Goal: Information Seeking & Learning: Check status

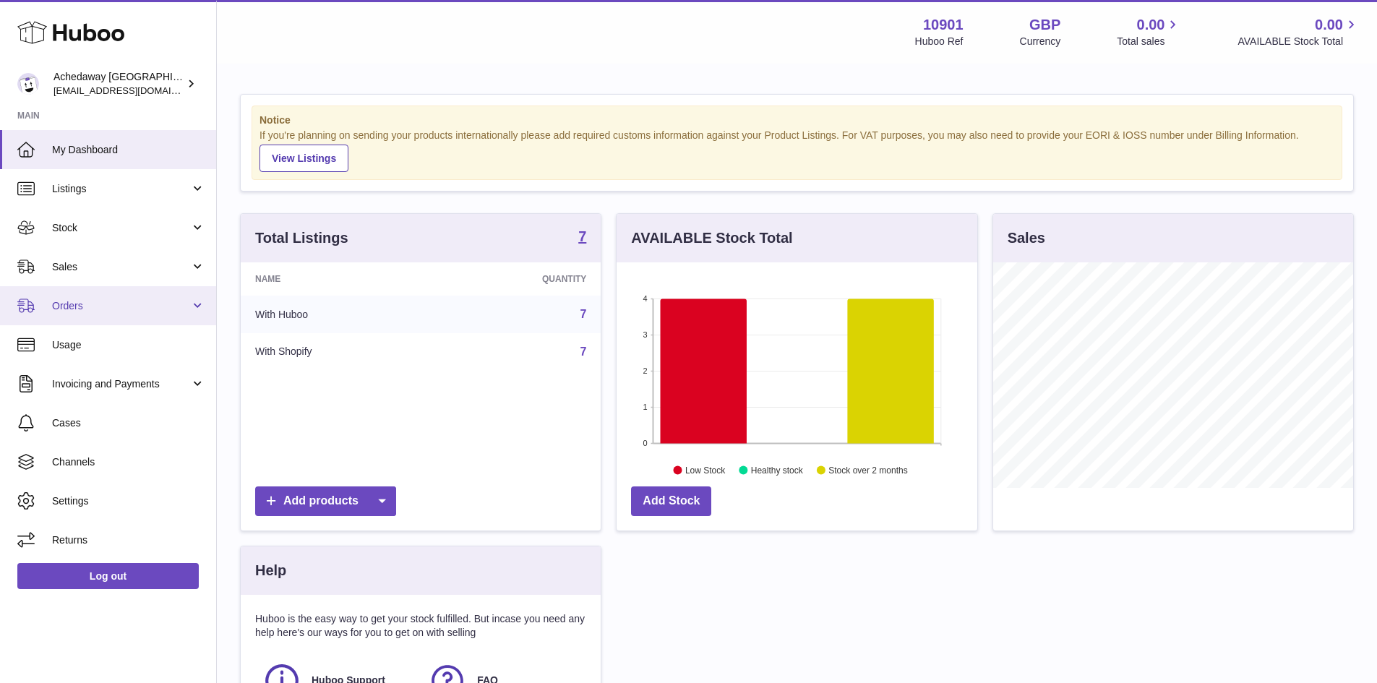
scroll to position [226, 361]
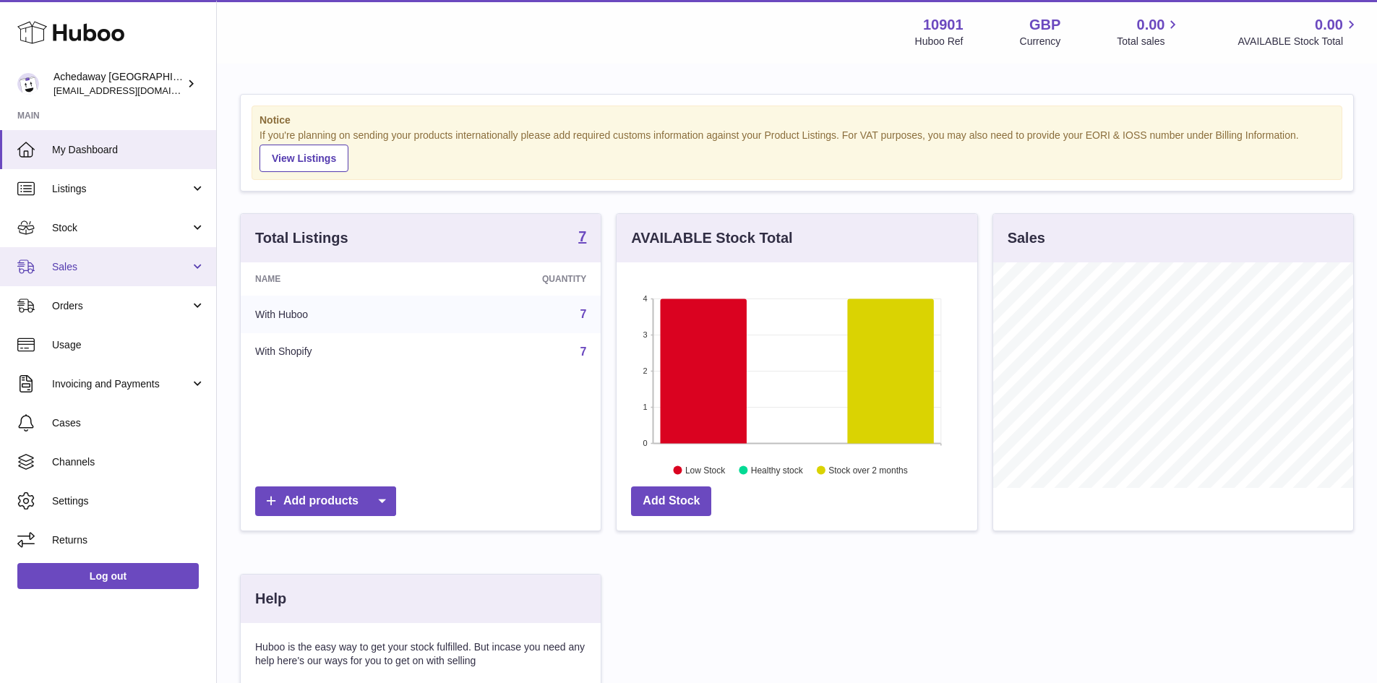
click at [89, 275] on link "Sales" at bounding box center [108, 266] width 216 height 39
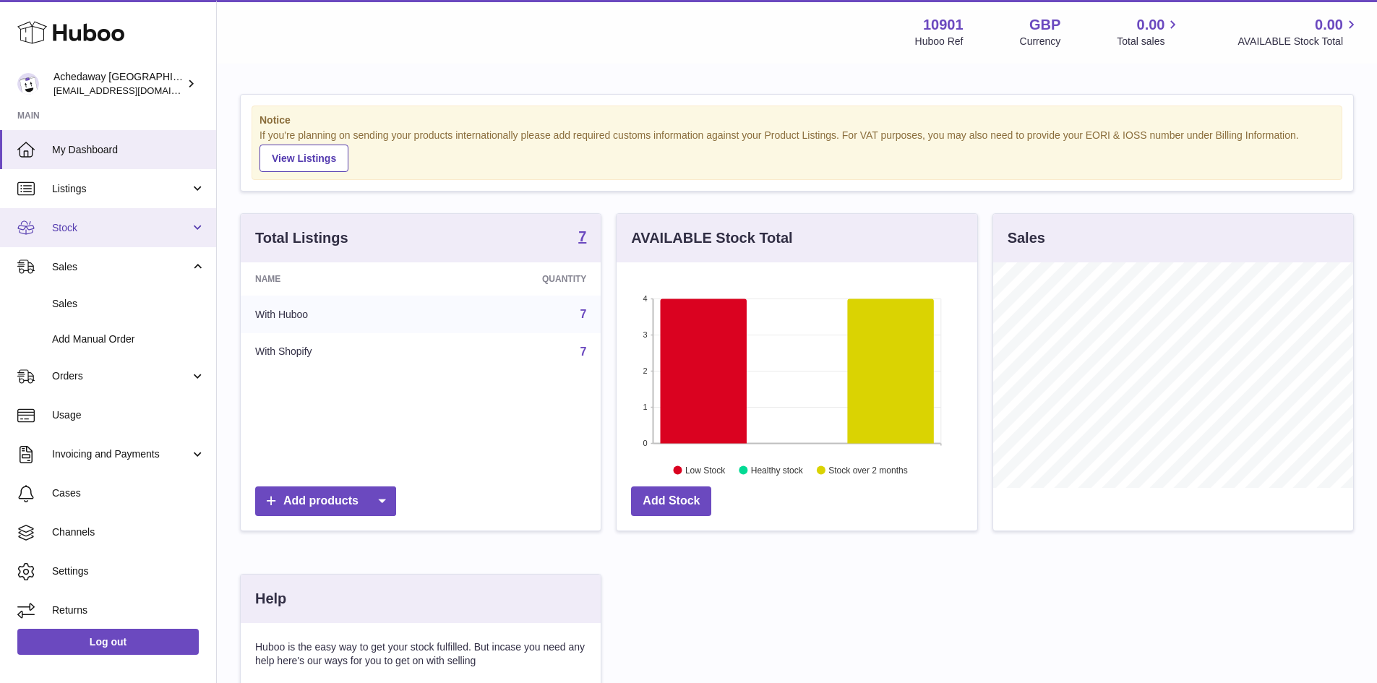
click at [129, 216] on link "Stock" at bounding box center [108, 227] width 216 height 39
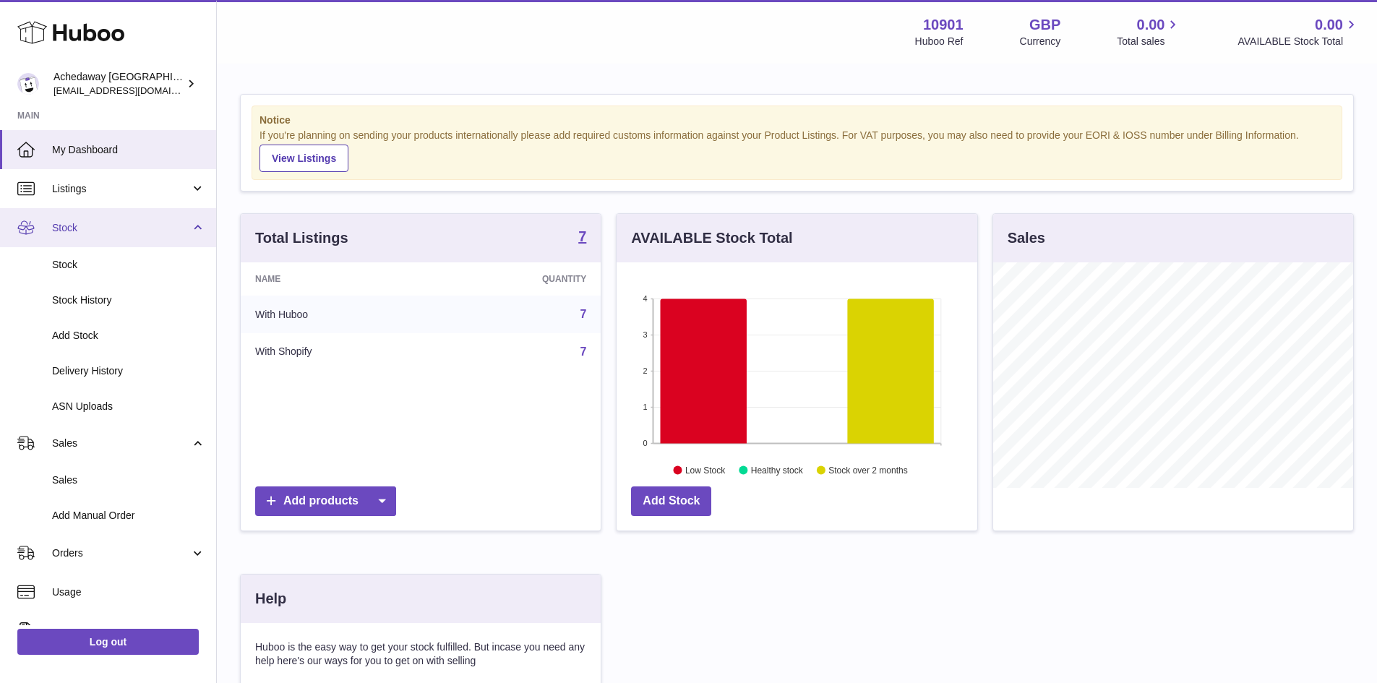
click at [122, 226] on span "Stock" at bounding box center [121, 228] width 138 height 14
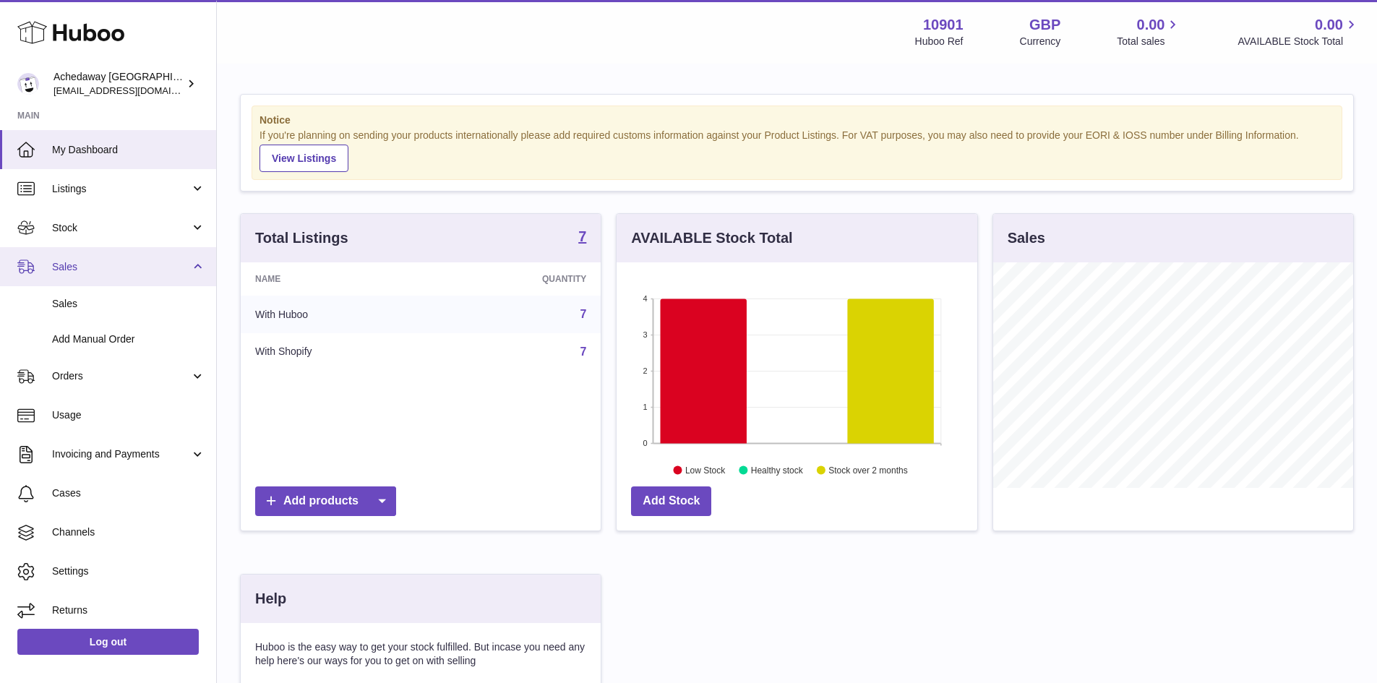
click at [118, 273] on span "Sales" at bounding box center [121, 267] width 138 height 14
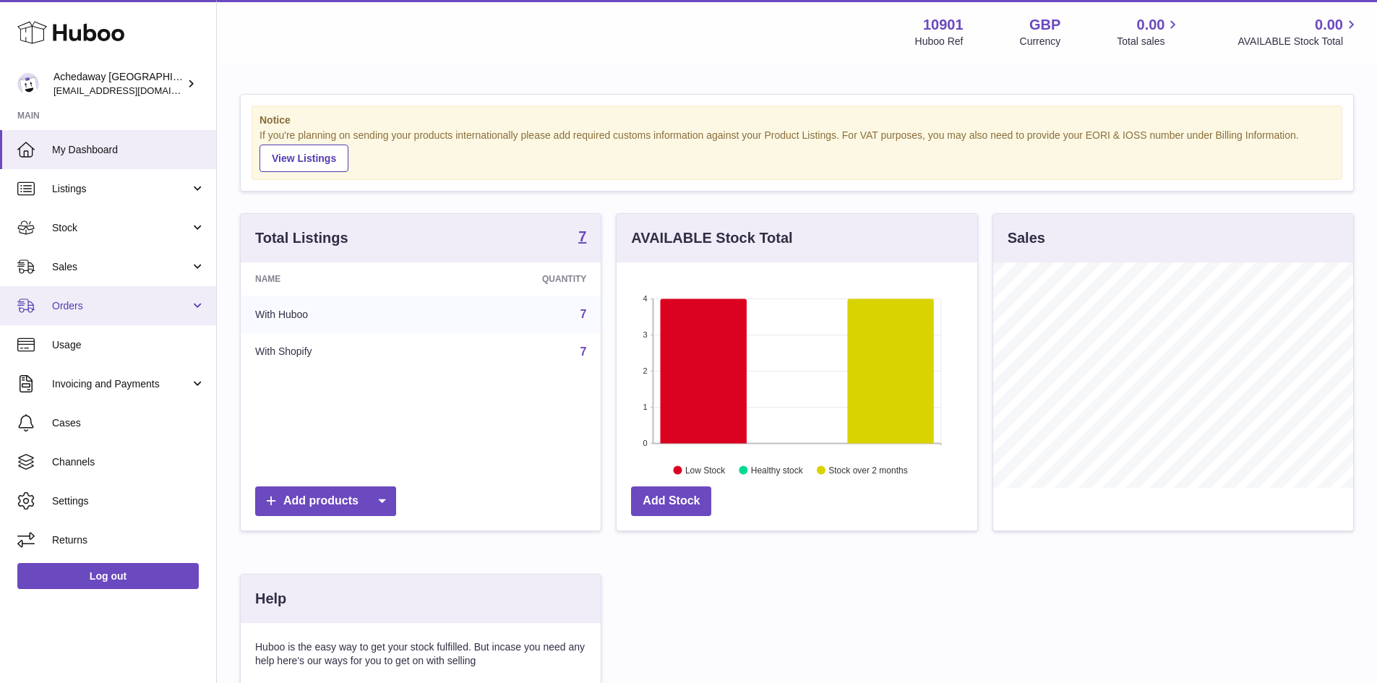
click at [113, 286] on link "Orders" at bounding box center [108, 305] width 216 height 39
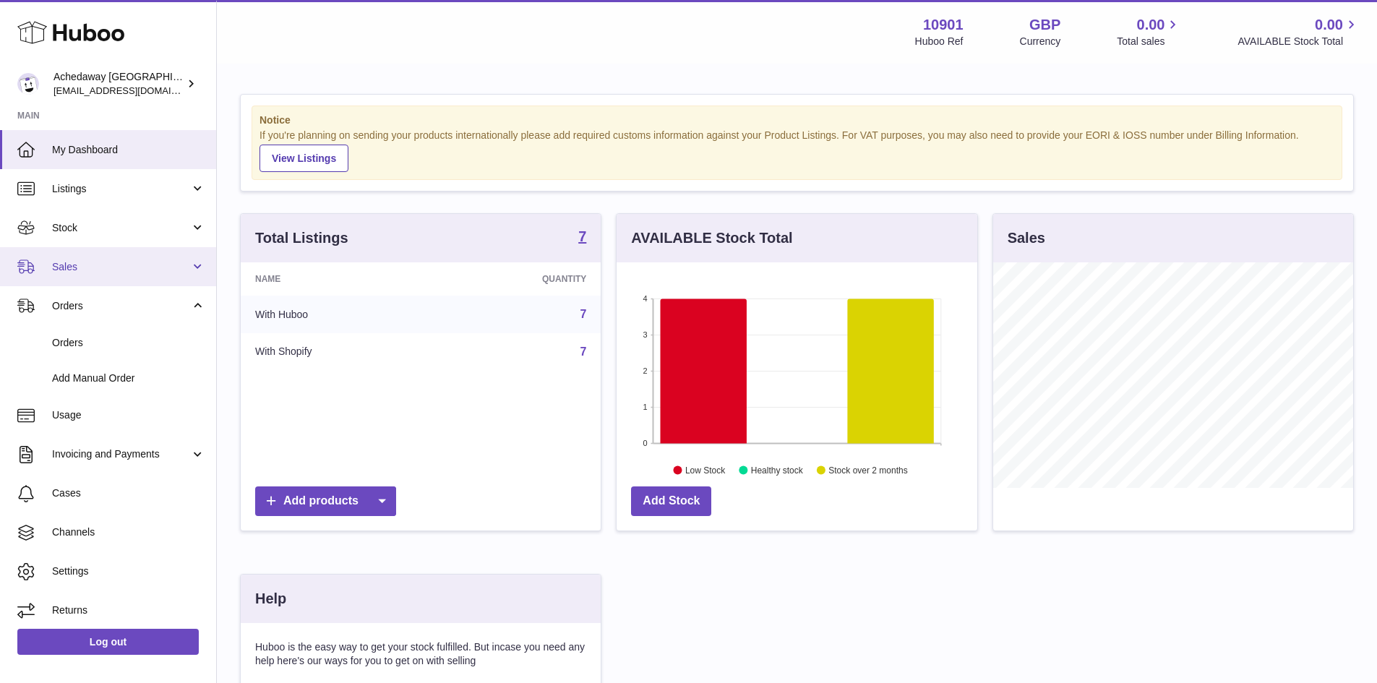
click at [113, 275] on link "Sales" at bounding box center [108, 266] width 216 height 39
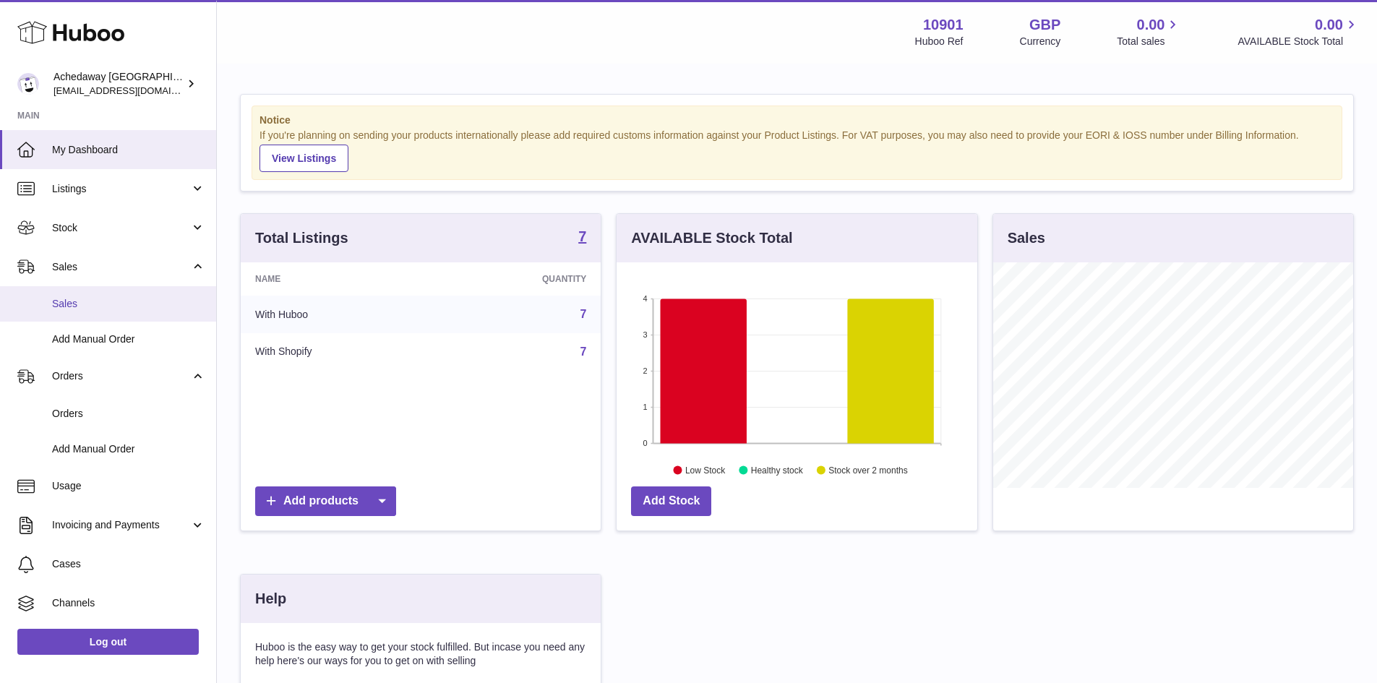
click at [110, 298] on span "Sales" at bounding box center [128, 304] width 153 height 14
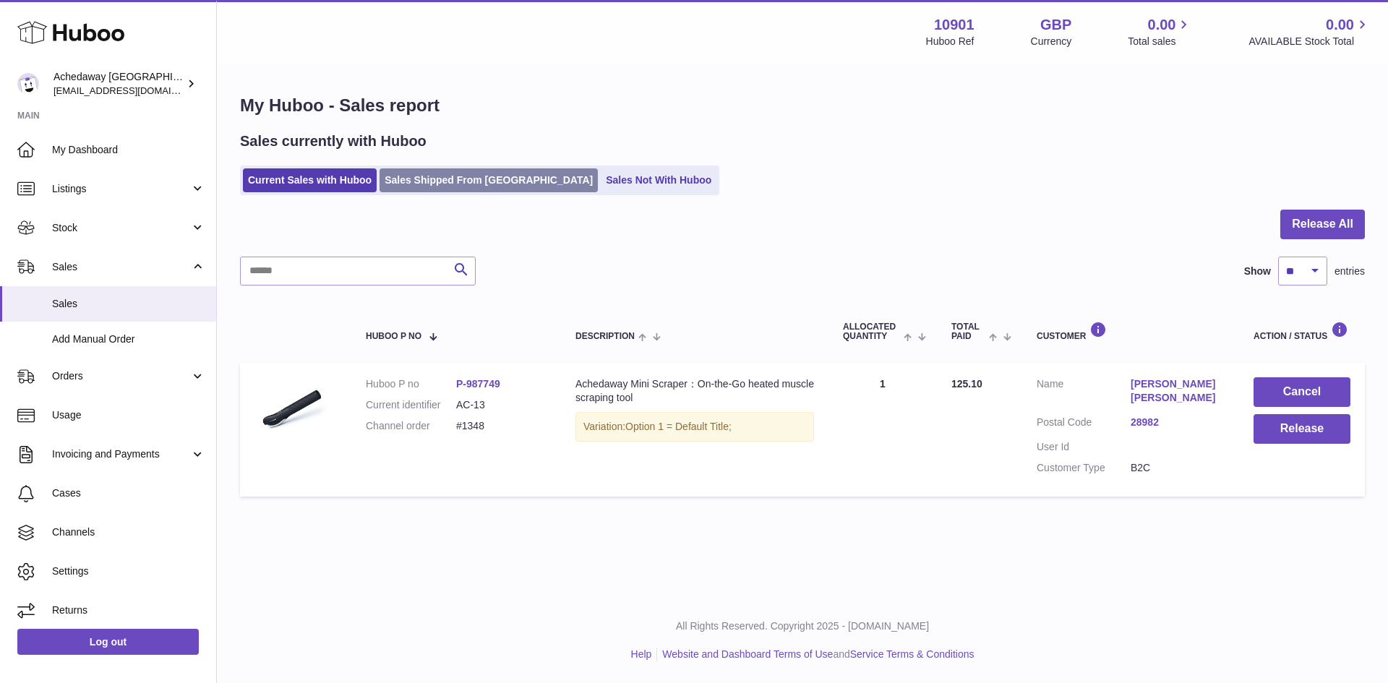
click at [428, 189] on link "Sales Shipped From Huboo" at bounding box center [488, 180] width 218 height 24
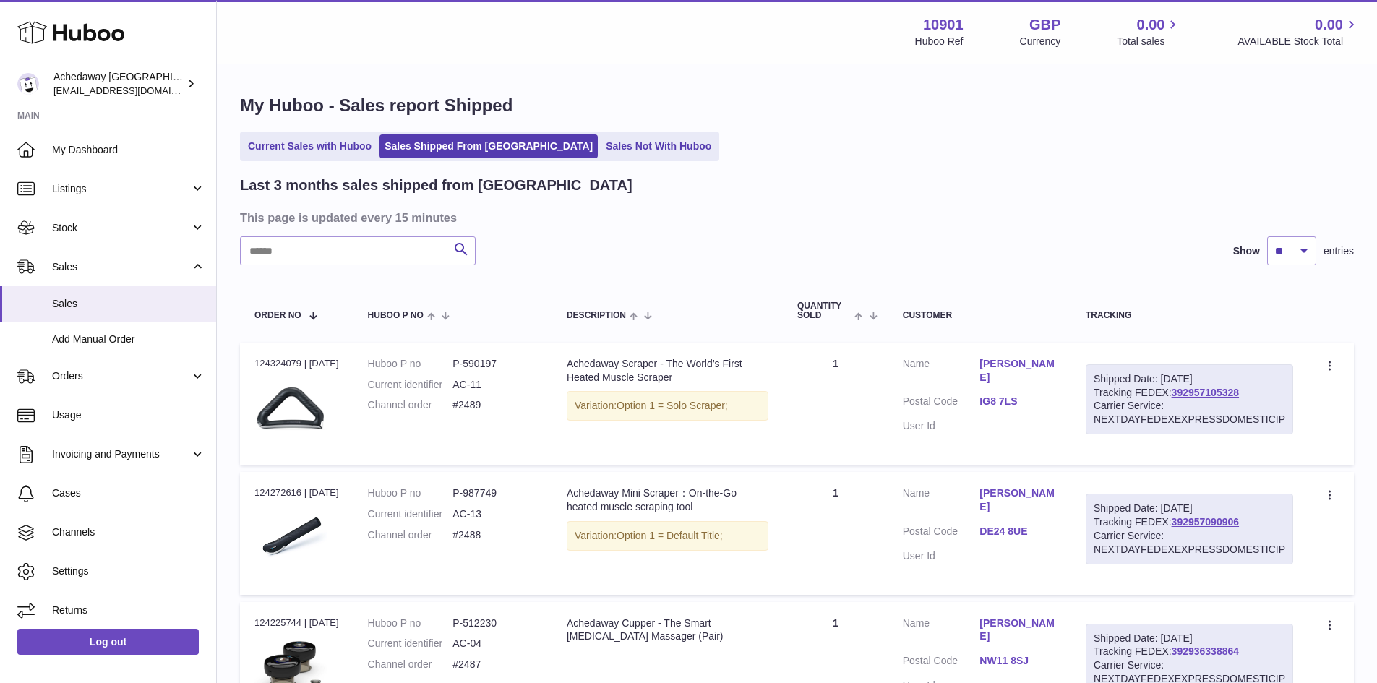
click at [396, 246] on input "text" at bounding box center [358, 250] width 236 height 29
type input "*"
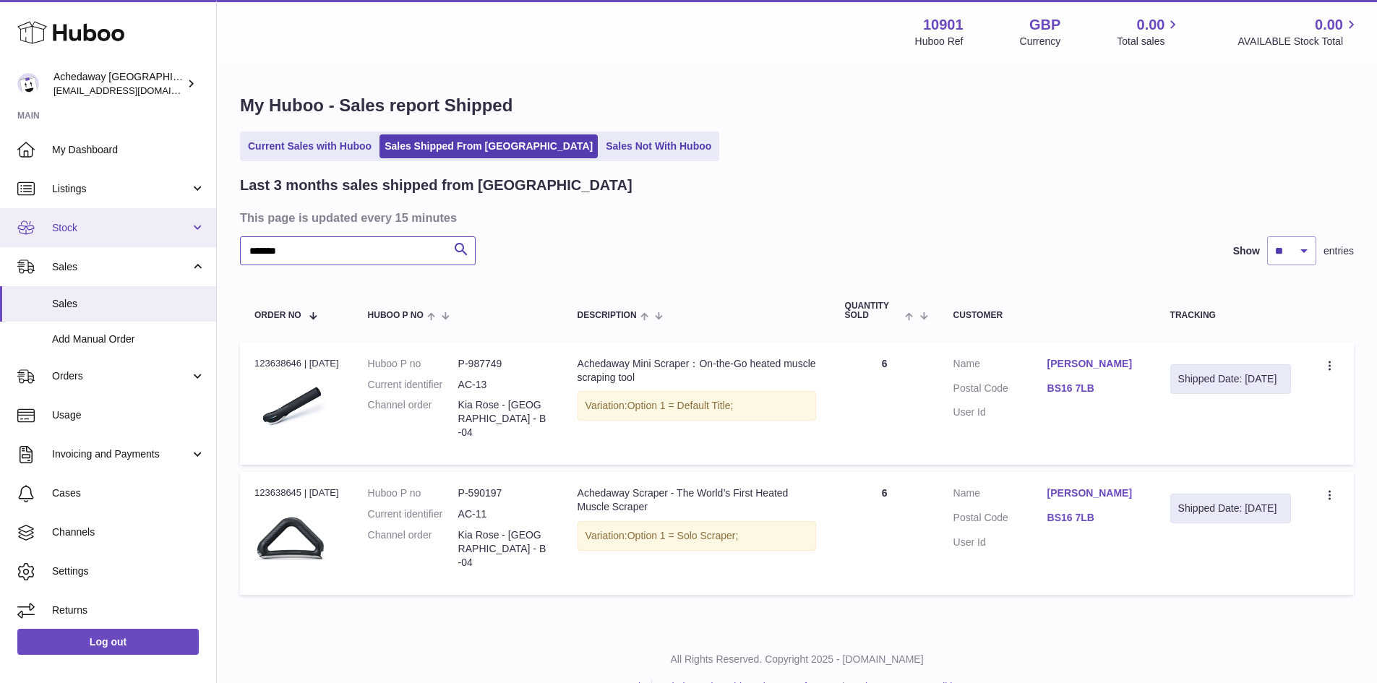
type input "*******"
click at [104, 230] on span "Stock" at bounding box center [121, 228] width 138 height 14
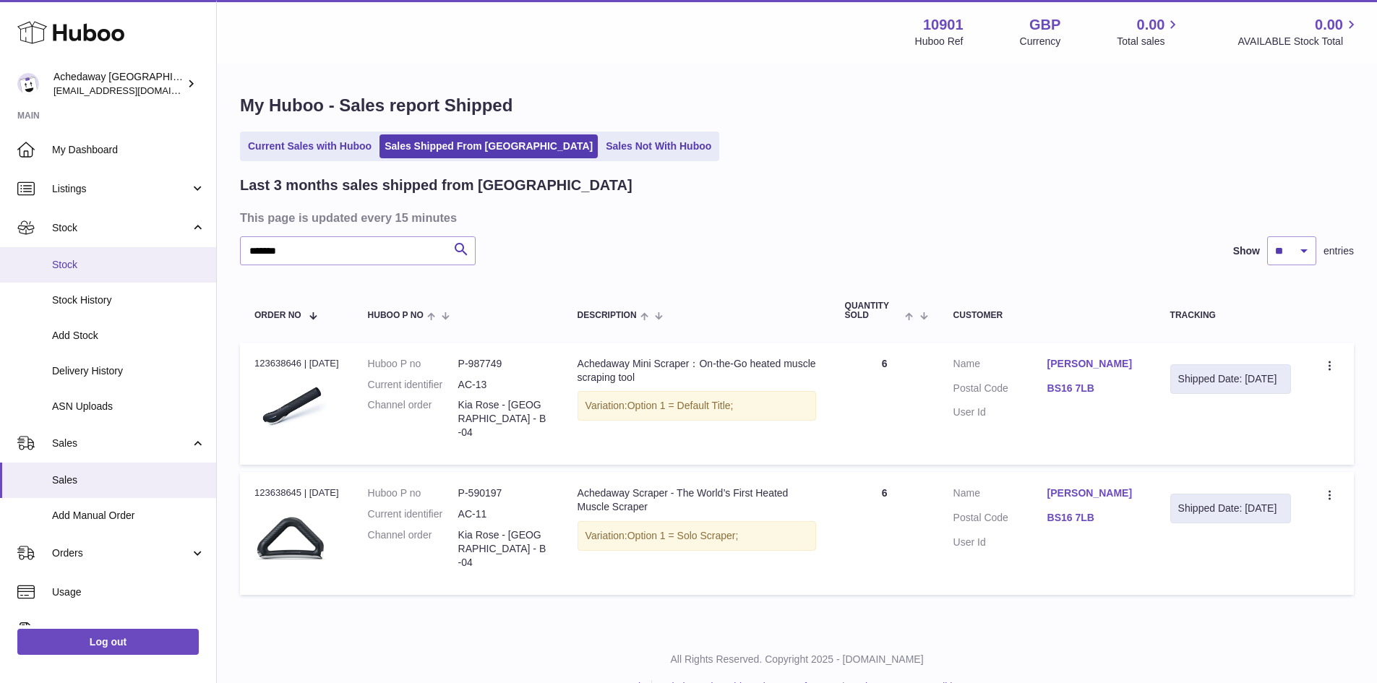
click at [116, 260] on span "Stock" at bounding box center [128, 265] width 153 height 14
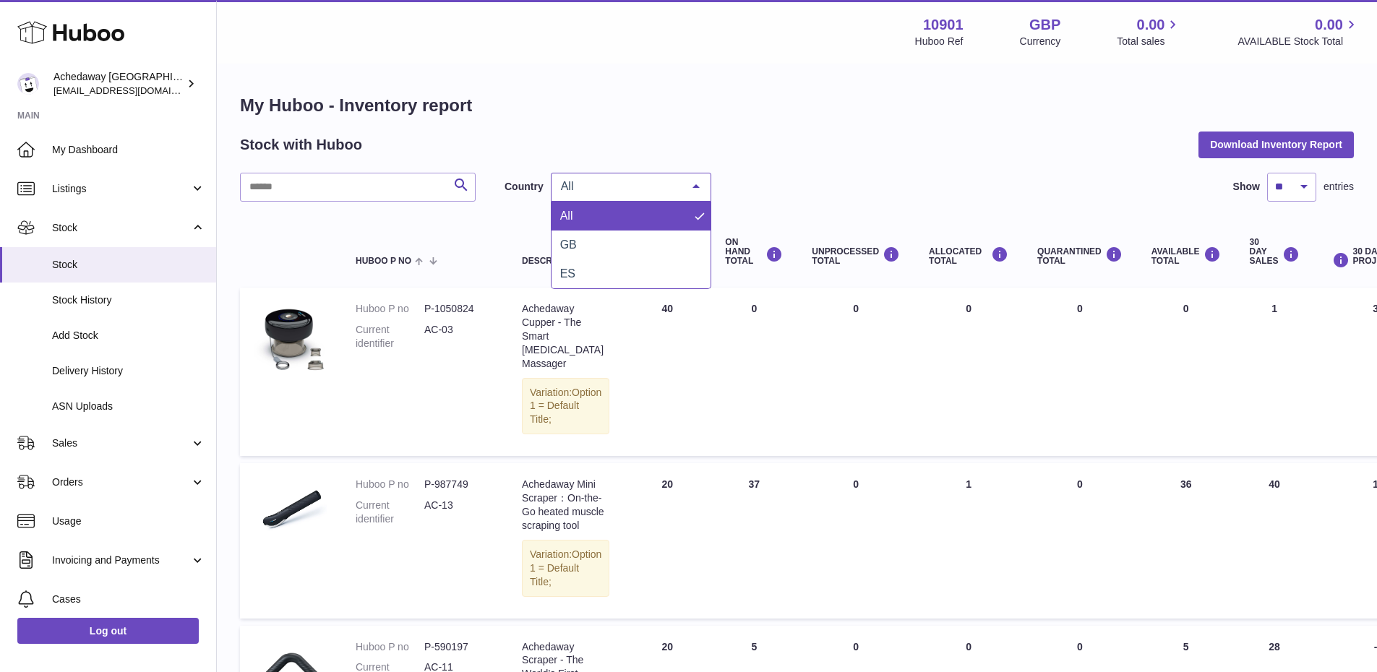
click at [600, 194] on div "All" at bounding box center [631, 187] width 160 height 29
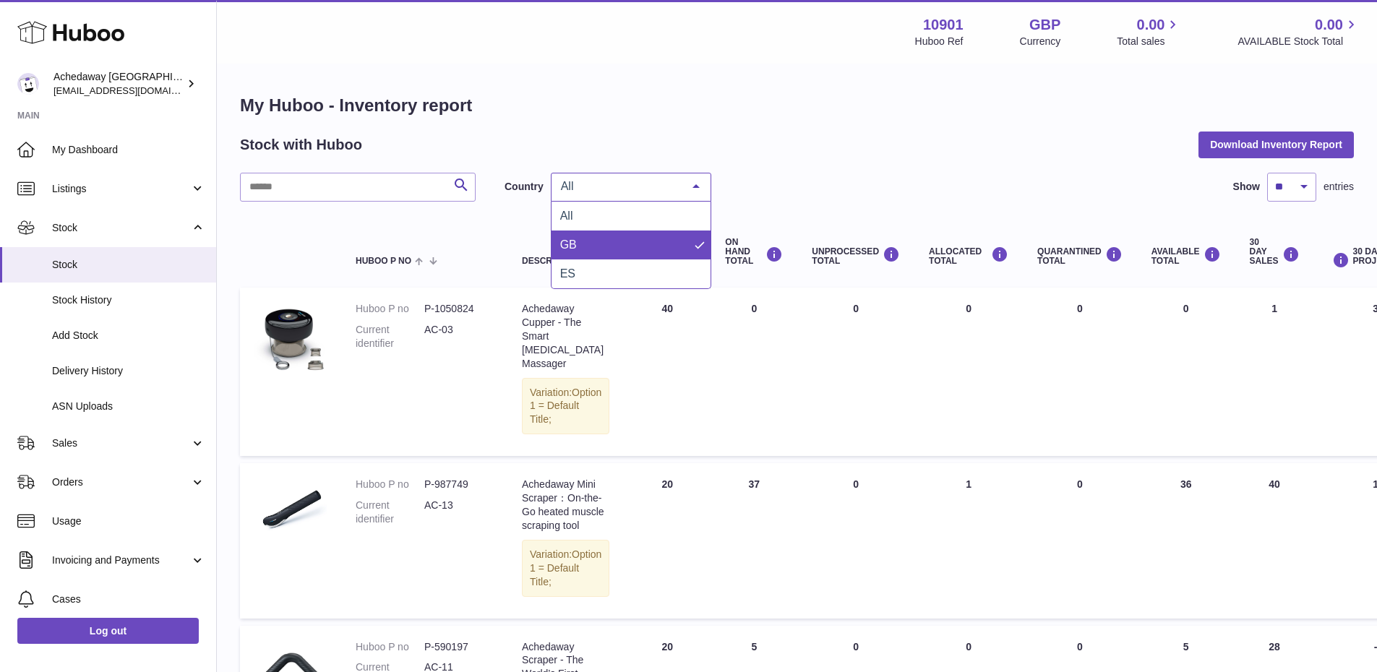
click at [588, 242] on span "GB" at bounding box center [630, 245] width 159 height 29
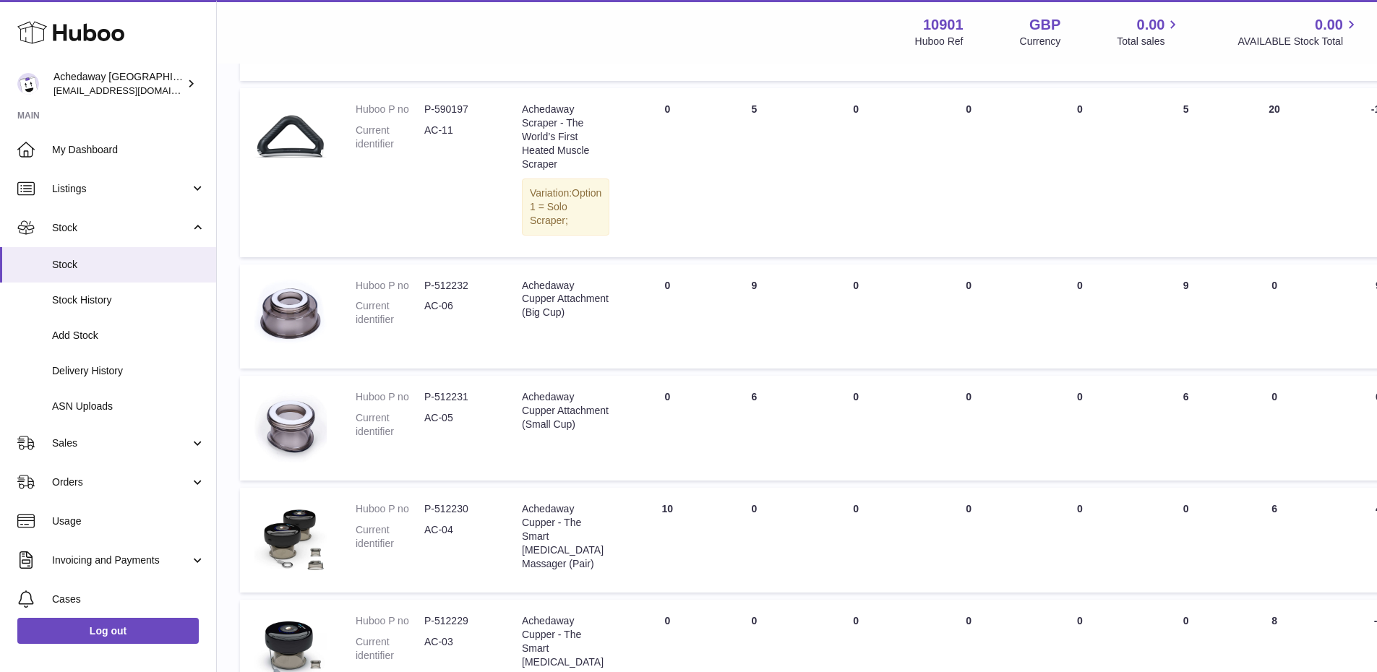
scroll to position [557, 0]
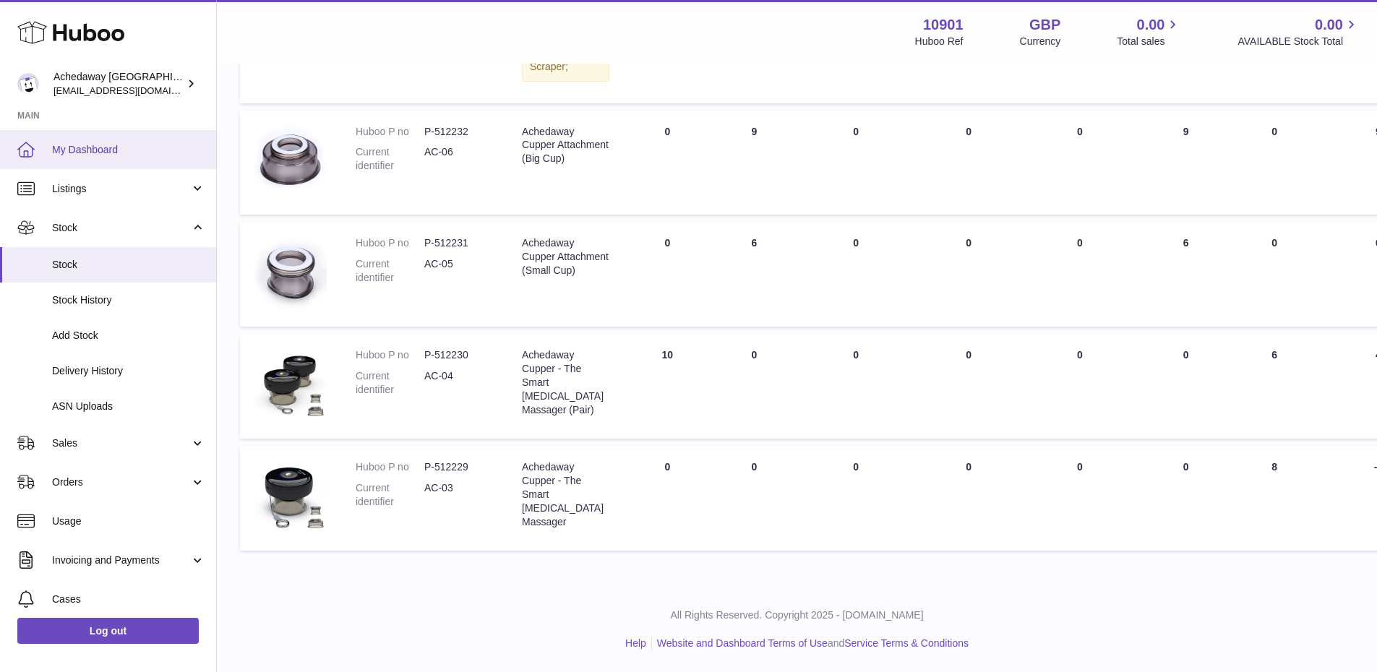
click at [61, 151] on span "My Dashboard" at bounding box center [128, 150] width 153 height 14
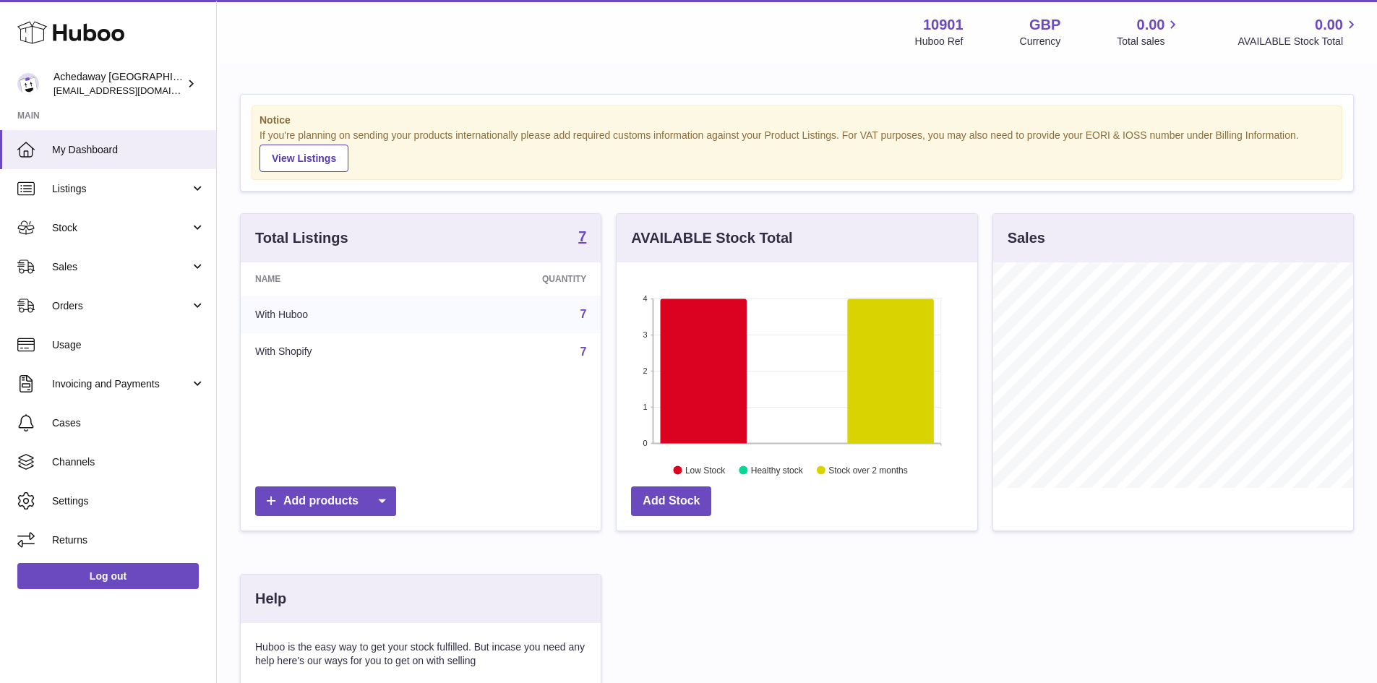
scroll to position [226, 361]
